Goal: Navigation & Orientation: Find specific page/section

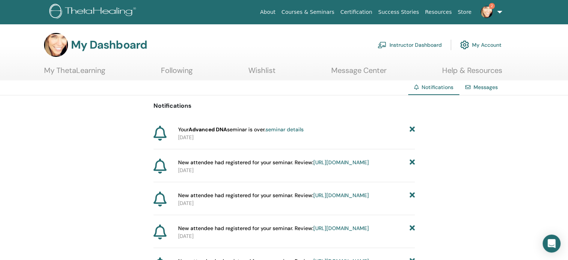
click at [313, 165] on link "https://member.thetahealing.com/instructor/seminar/362611/attendees" at bounding box center [341, 162] width 56 height 7
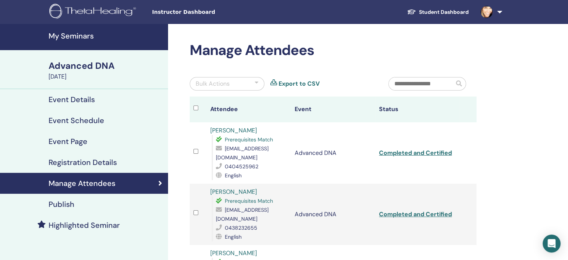
click at [71, 40] on h4 "My Seminars" at bounding box center [106, 35] width 115 height 9
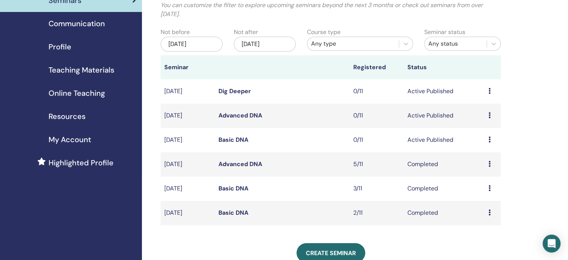
scroll to position [61, 0]
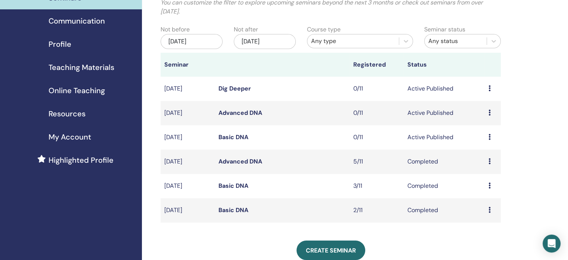
click at [488, 137] on icon at bounding box center [489, 137] width 2 height 6
click at [476, 143] on link "Preview" at bounding box center [479, 143] width 21 height 8
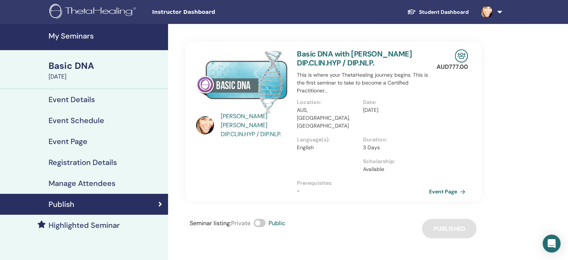
click at [63, 98] on h4 "Event Details" at bounding box center [72, 99] width 46 height 9
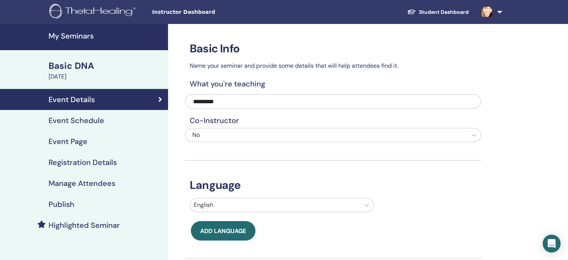
click at [80, 119] on h4 "Event Schedule" at bounding box center [77, 120] width 56 height 9
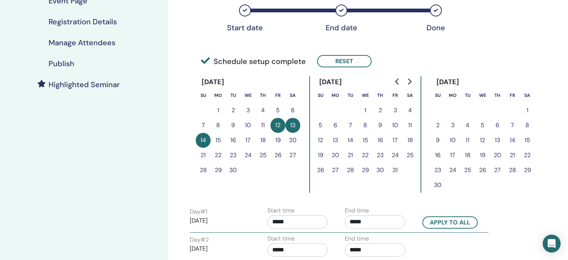
scroll to position [138, 0]
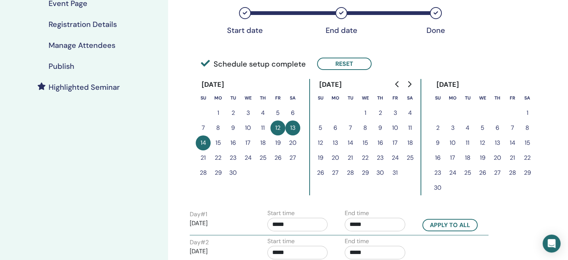
click at [66, 26] on h4 "Registration Details" at bounding box center [83, 24] width 68 height 9
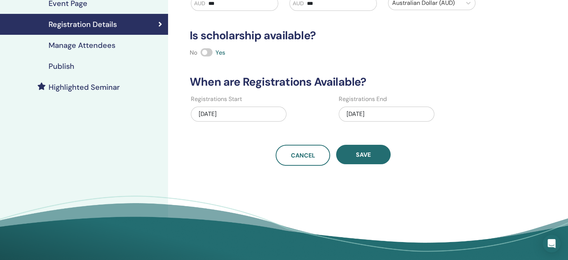
click at [66, 44] on h4 "Manage Attendees" at bounding box center [82, 45] width 67 height 9
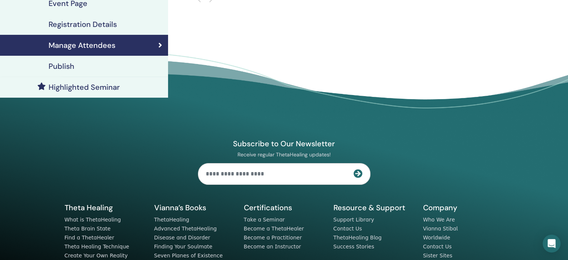
click at [71, 3] on h4 "Event Page" at bounding box center [68, 3] width 39 height 9
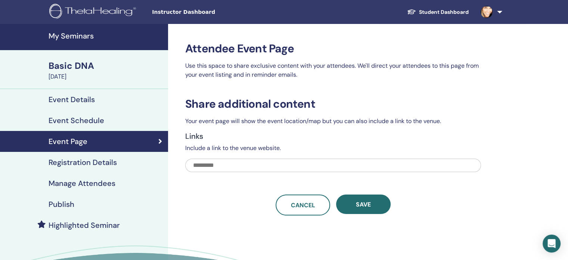
click at [85, 97] on h4 "Event Details" at bounding box center [72, 99] width 46 height 9
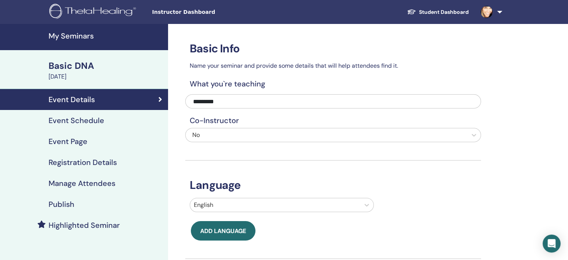
click at [73, 63] on div "Basic DNA" at bounding box center [106, 65] width 115 height 13
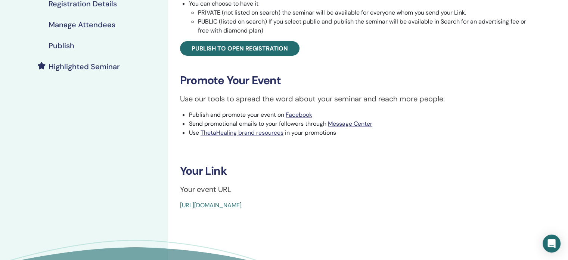
scroll to position [189, 0]
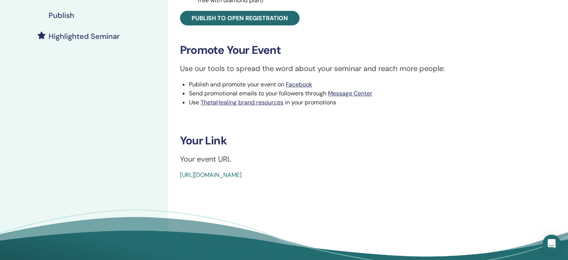
drag, startPoint x: 356, startPoint y: 173, endPoint x: 179, endPoint y: 185, distance: 176.7
click at [179, 185] on div "Basic DNA Event Type In-Person Event Status Active Published Registrations 0/11…" at bounding box center [357, 59] width 379 height 449
drag, startPoint x: 203, startPoint y: 174, endPoint x: 357, endPoint y: 173, distance: 153.5
click at [326, 173] on div "[URL][DOMAIN_NAME]" at bounding box center [328, 174] width 296 height 9
click at [348, 174] on div "[URL][DOMAIN_NAME]" at bounding box center [328, 174] width 296 height 9
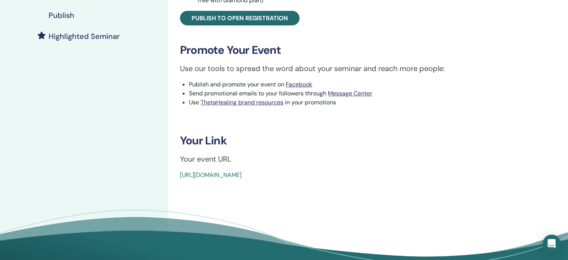
click at [242, 174] on link "[URL][DOMAIN_NAME]" at bounding box center [211, 175] width 62 height 8
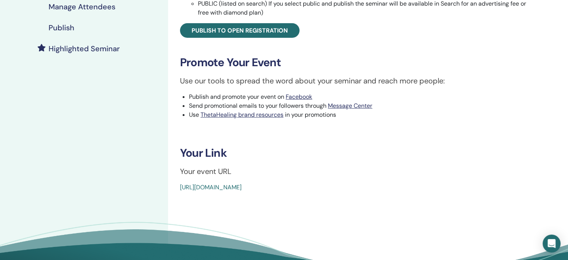
scroll to position [178, 0]
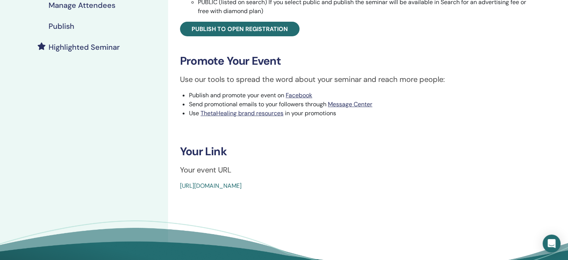
drag, startPoint x: 179, startPoint y: 186, endPoint x: 348, endPoint y: 181, distance: 168.9
click at [348, 181] on div "Basic DNA Event Type In-Person Event Status Active Published Registrations 0/11…" at bounding box center [358, 27] width 370 height 326
